Goal: Transaction & Acquisition: Purchase product/service

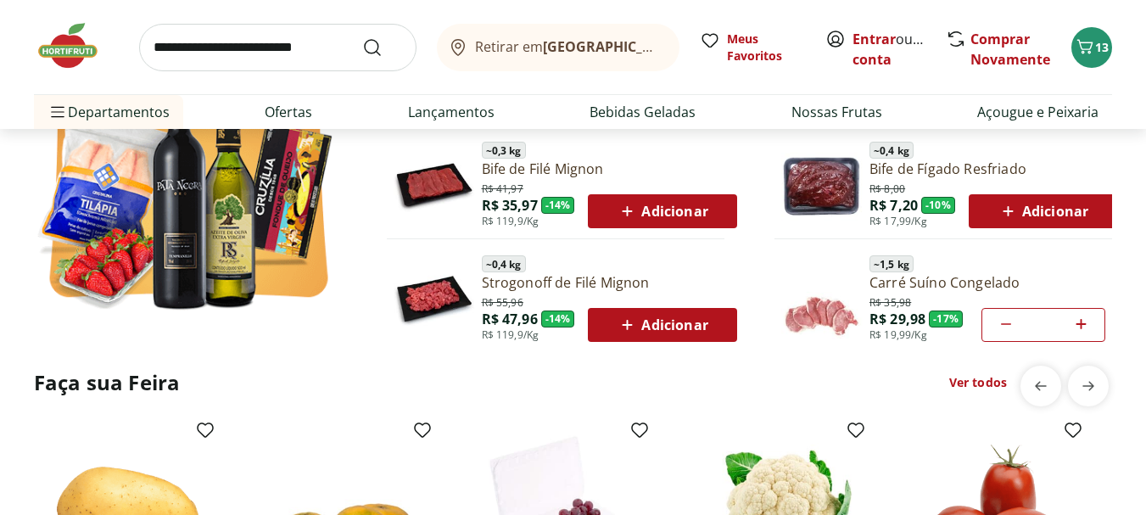
scroll to position [400, 0]
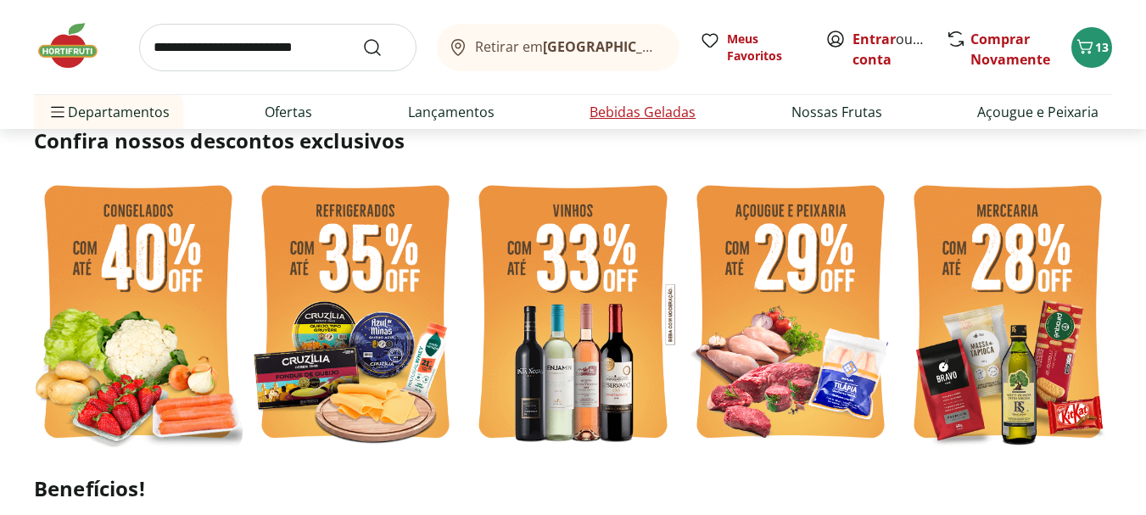
type input "*"
click at [289, 108] on link "Ofertas" at bounding box center [289, 112] width 48 height 20
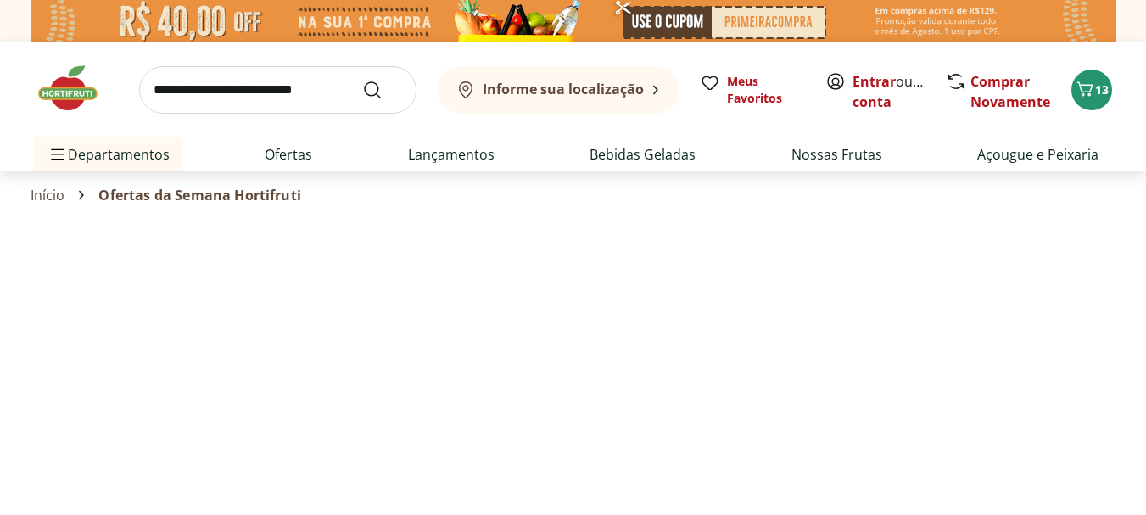
select select "**********"
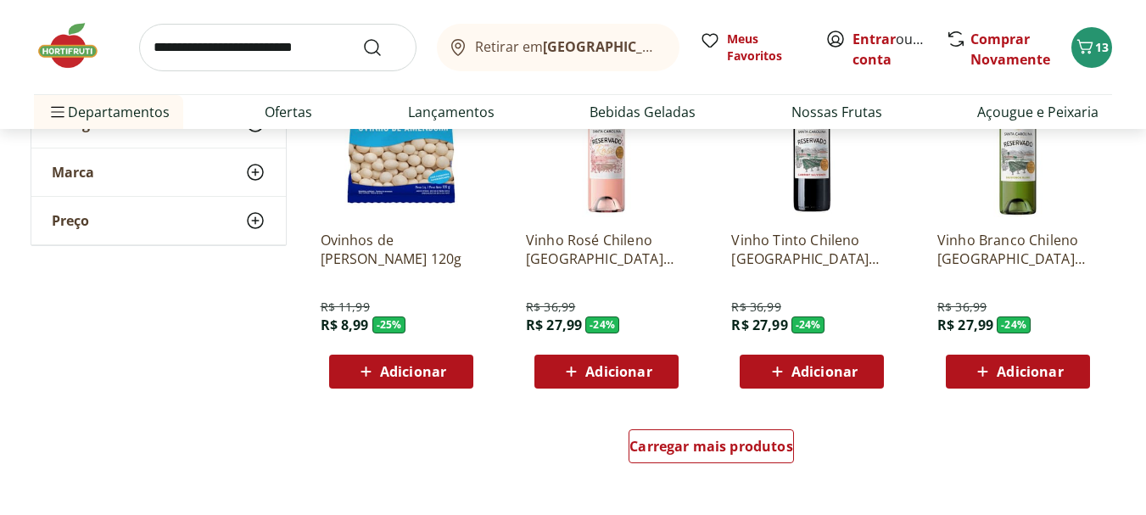
scroll to position [1229, 0]
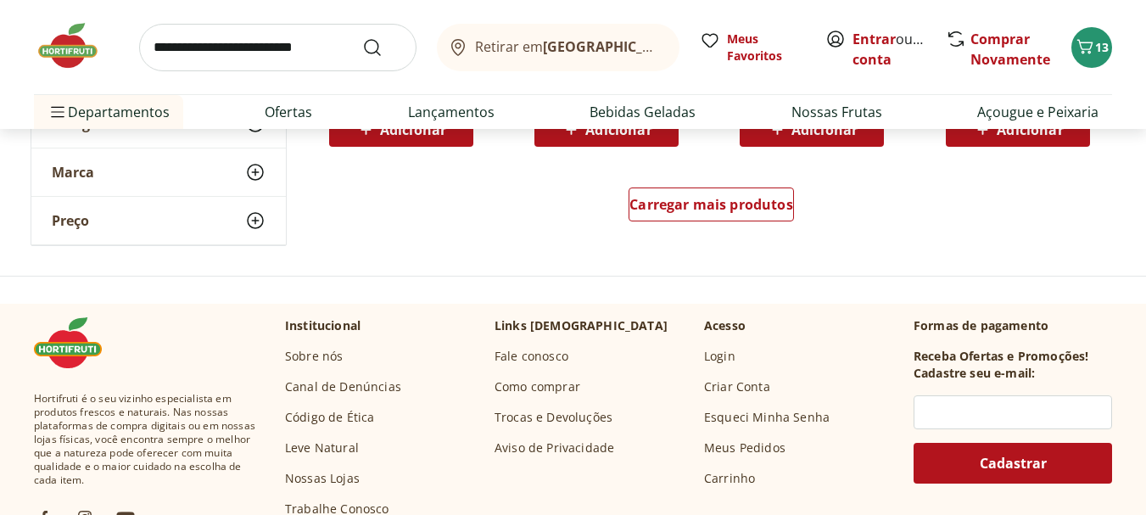
click at [229, 34] on input "search" at bounding box center [277, 48] width 277 height 48
click at [233, 47] on input "search" at bounding box center [277, 48] width 277 height 48
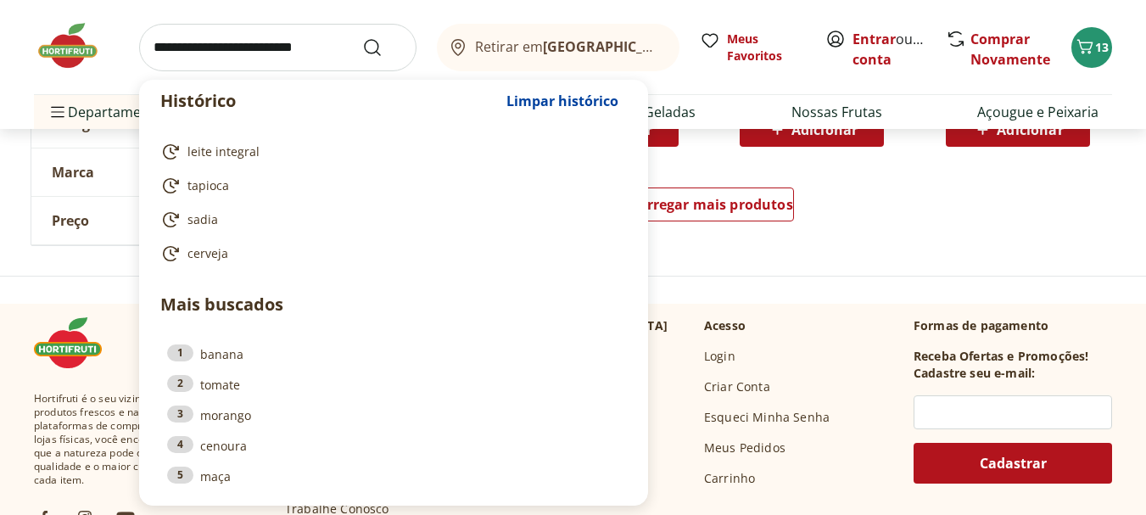
click at [247, 48] on input "search" at bounding box center [277, 48] width 277 height 48
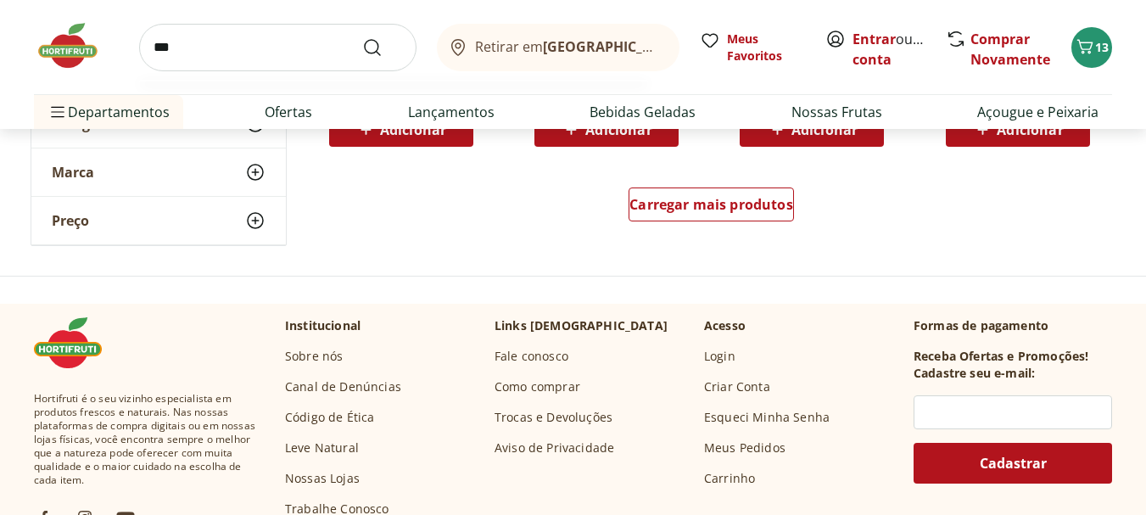
scroll to position [1358, 0]
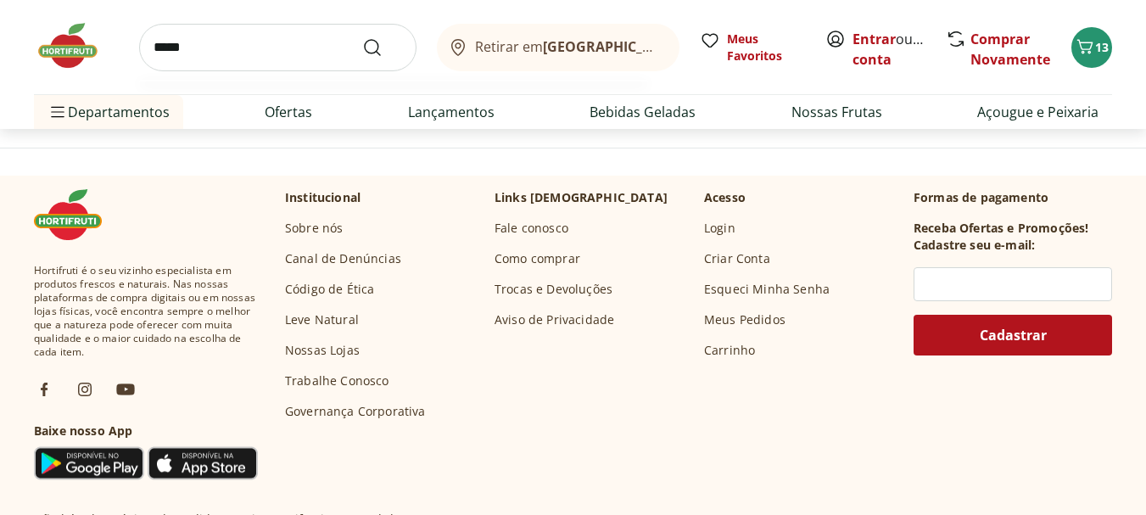
type input "*****"
click at [362, 37] on button "Submit Search" at bounding box center [382, 47] width 41 height 20
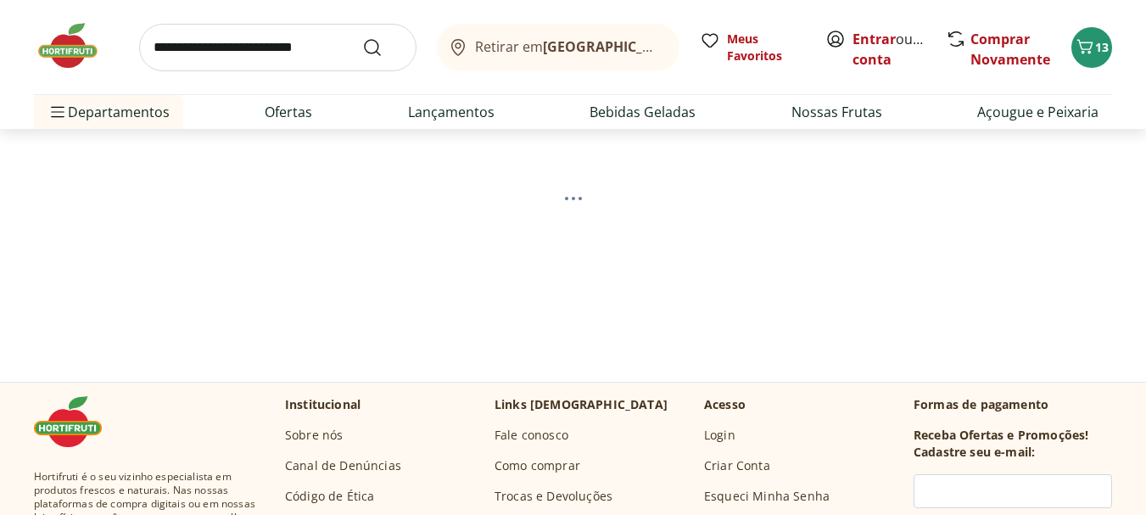
scroll to position [34, 0]
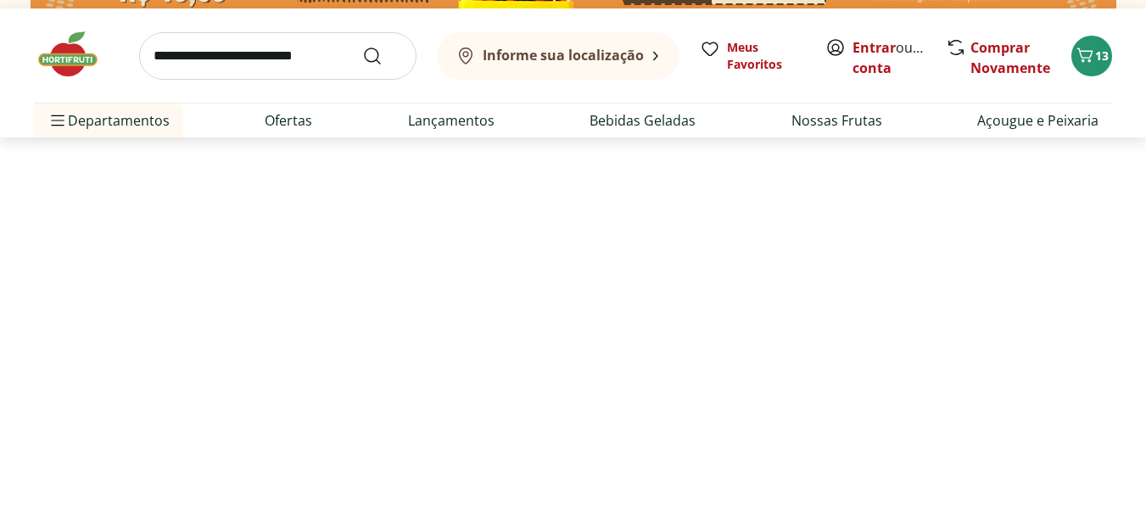
select select "**********"
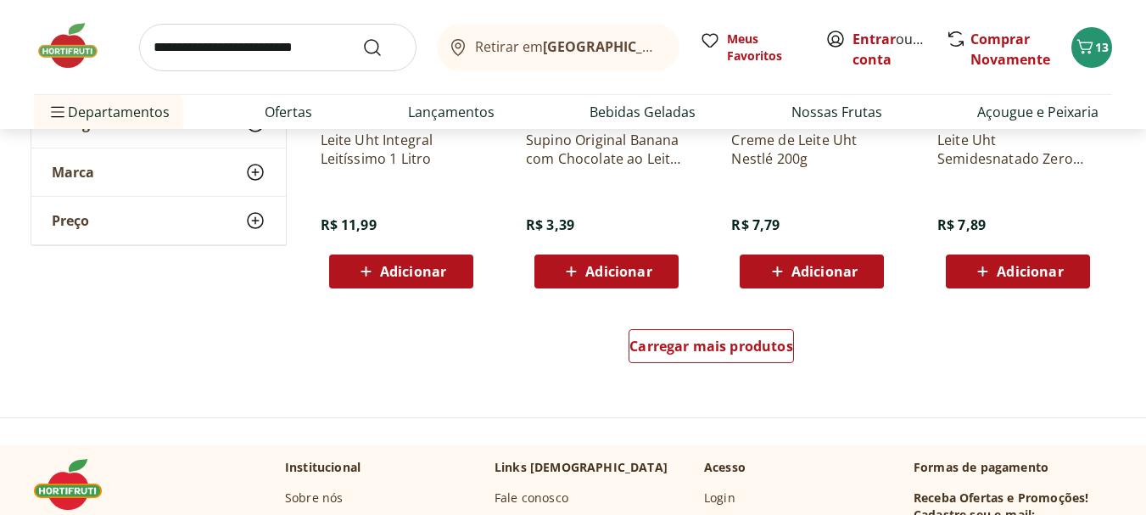
scroll to position [1154, 0]
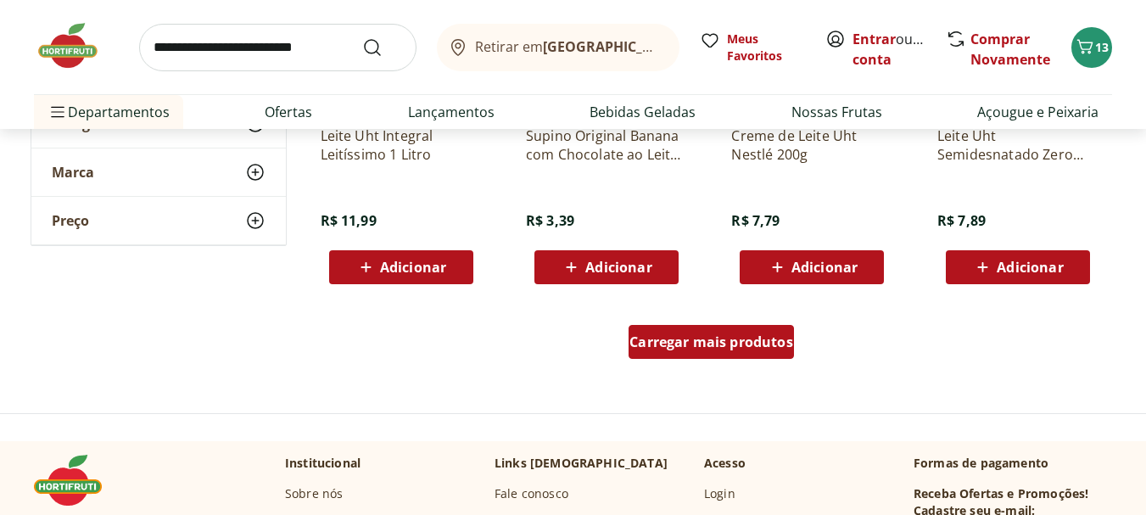
click at [706, 335] on span "Carregar mais produtos" at bounding box center [712, 342] width 164 height 14
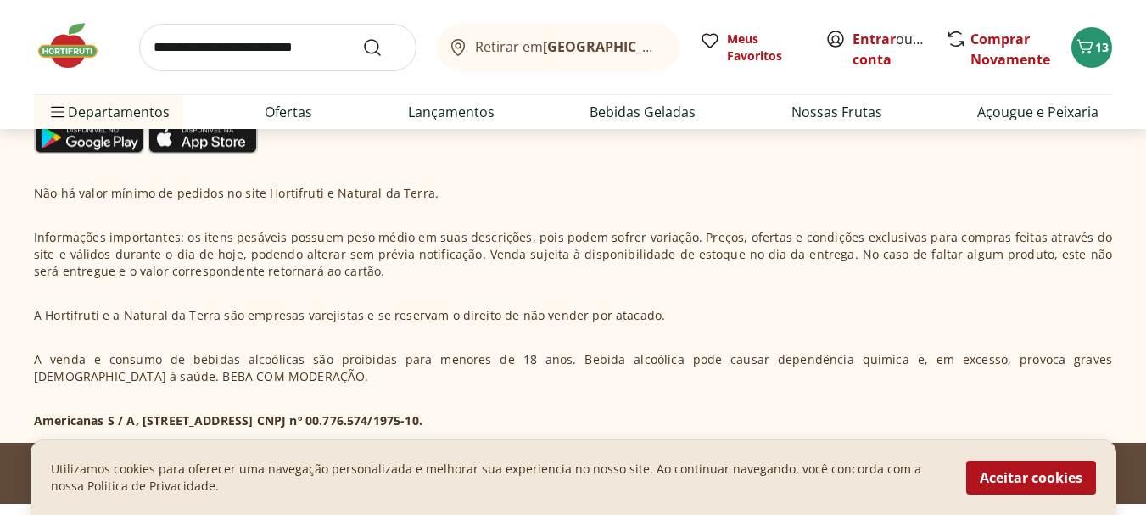
scroll to position [2915, 0]
